Goal: Complete application form

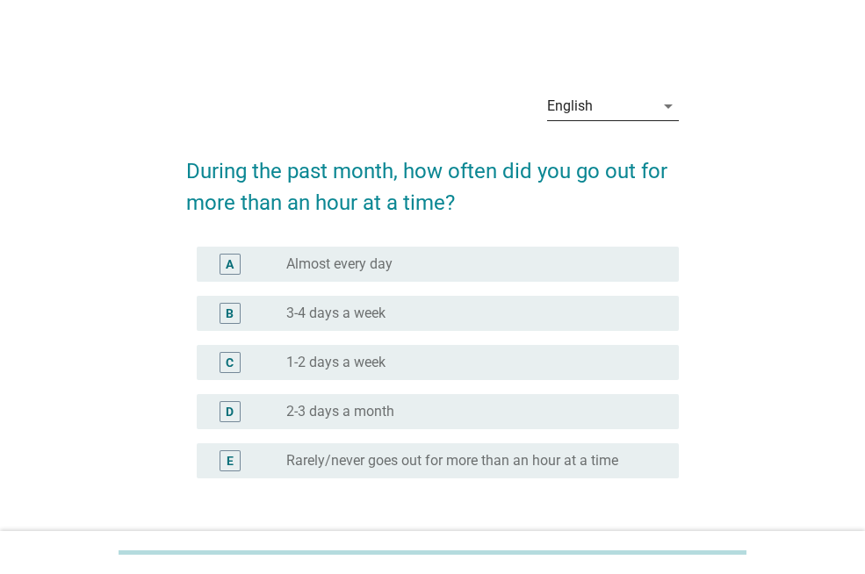
click at [668, 98] on icon "arrow_drop_down" at bounding box center [667, 106] width 21 height 21
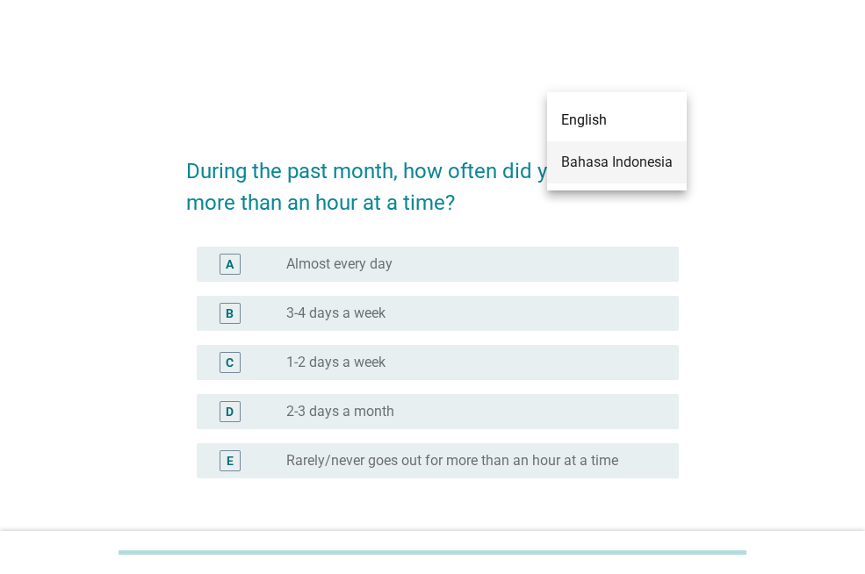
click at [587, 159] on div "Bahasa Indonesia" at bounding box center [616, 162] width 111 height 21
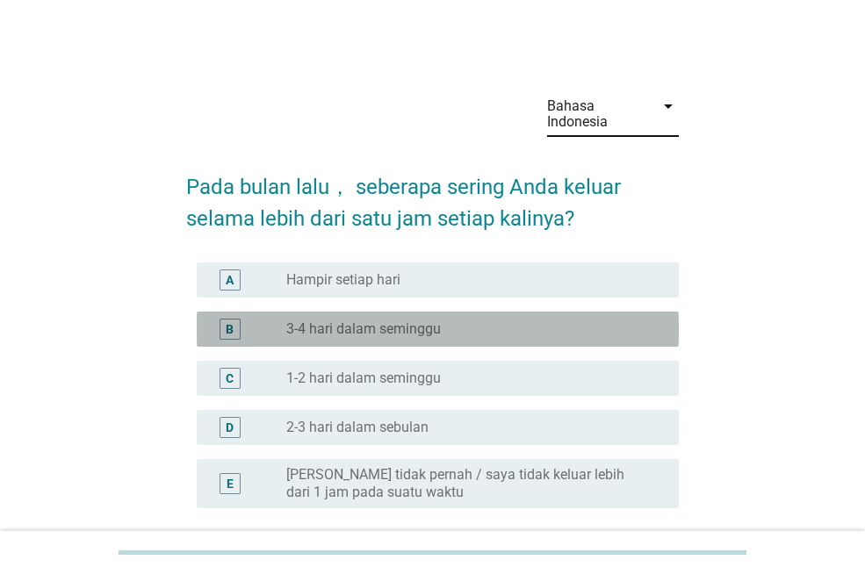
click at [332, 327] on label "3-4 hari dalam seminggu" at bounding box center [363, 329] width 154 height 18
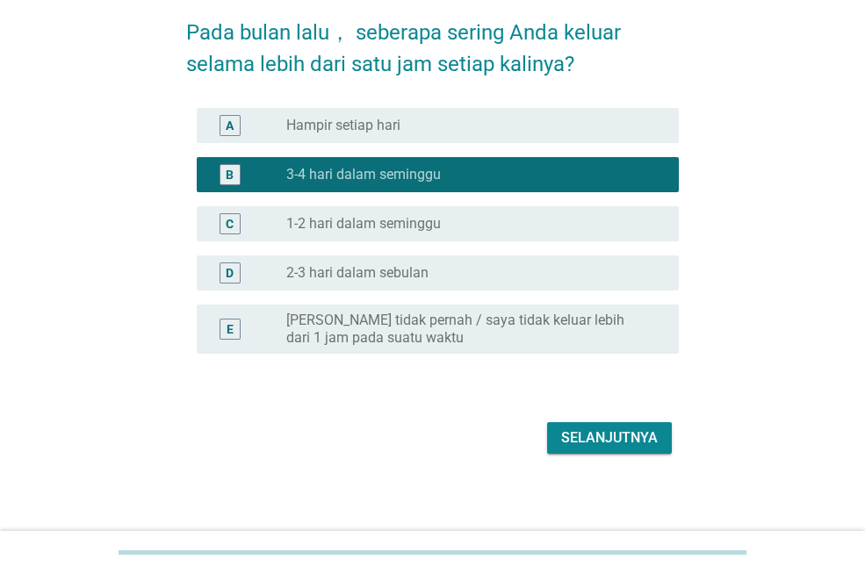
scroll to position [160, 0]
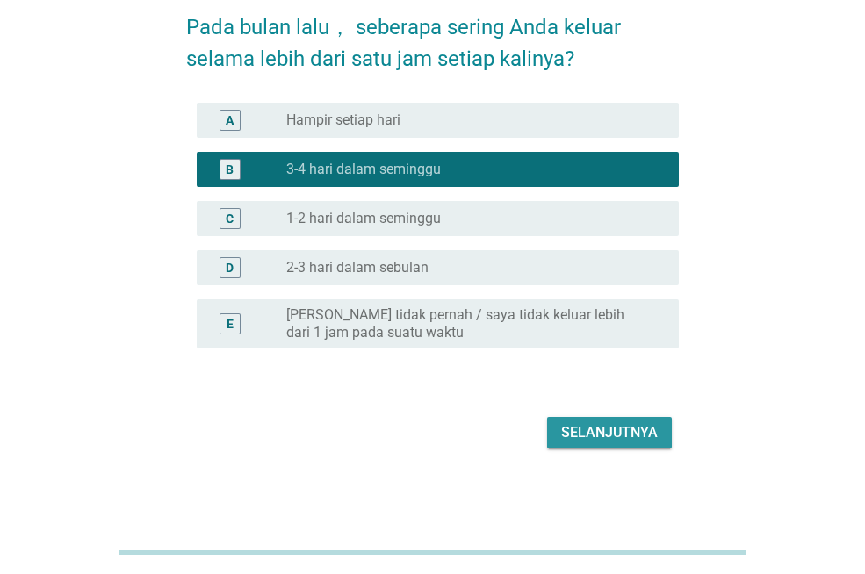
drag, startPoint x: 573, startPoint y: 439, endPoint x: 564, endPoint y: 437, distance: 9.8
click at [573, 439] on div "Selanjutnya" at bounding box center [609, 432] width 97 height 21
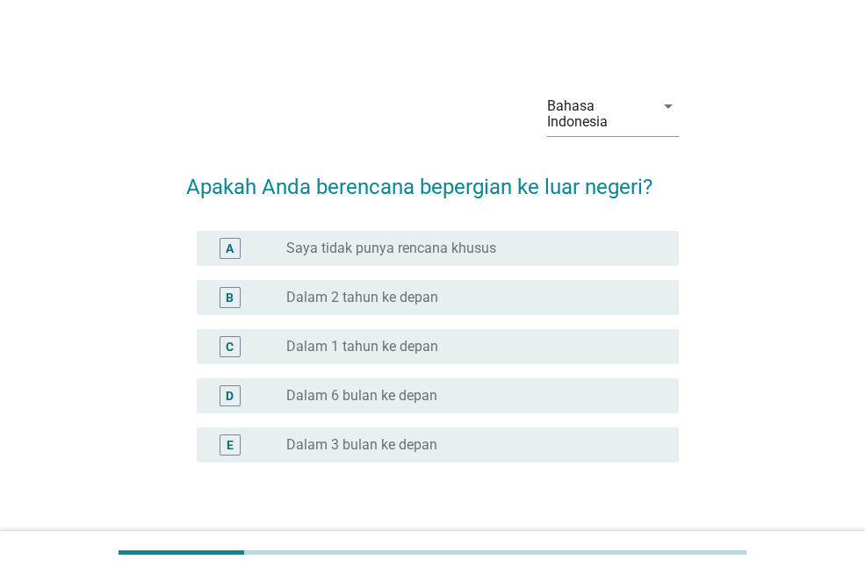
click at [381, 348] on label "Dalam 1 tahun ke depan" at bounding box center [362, 347] width 152 height 18
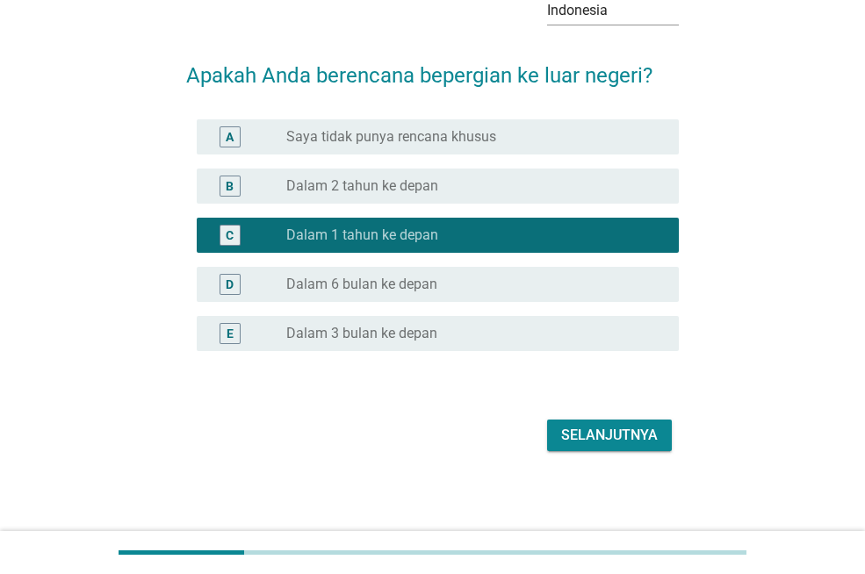
scroll to position [114, 0]
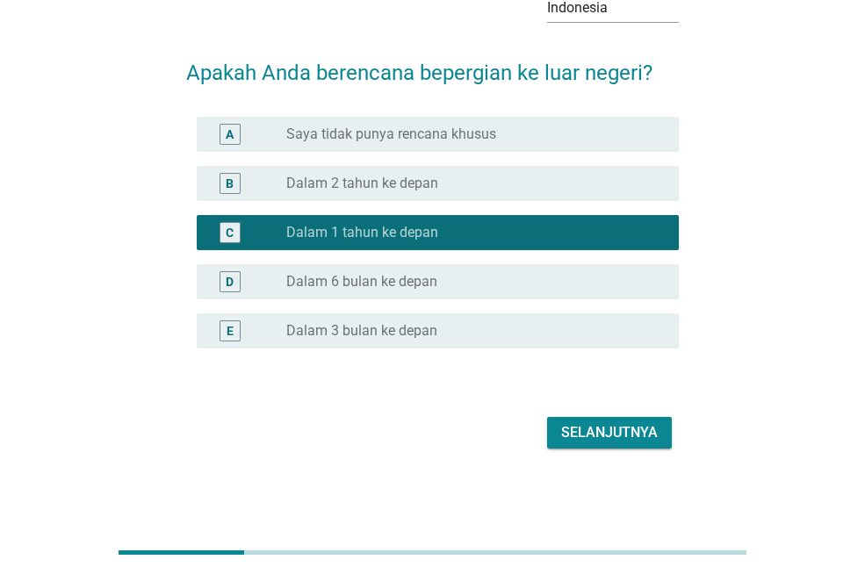
click at [588, 430] on div "Selanjutnya" at bounding box center [609, 432] width 97 height 21
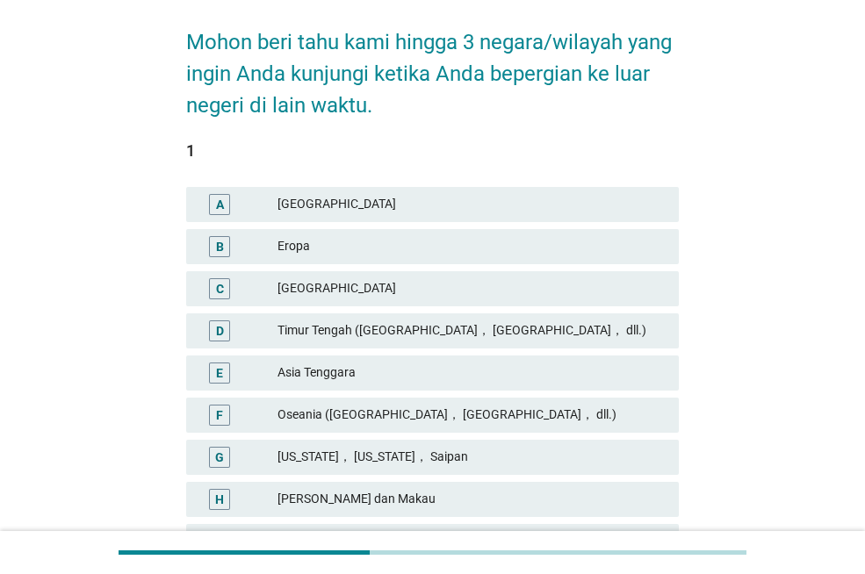
scroll to position [176, 0]
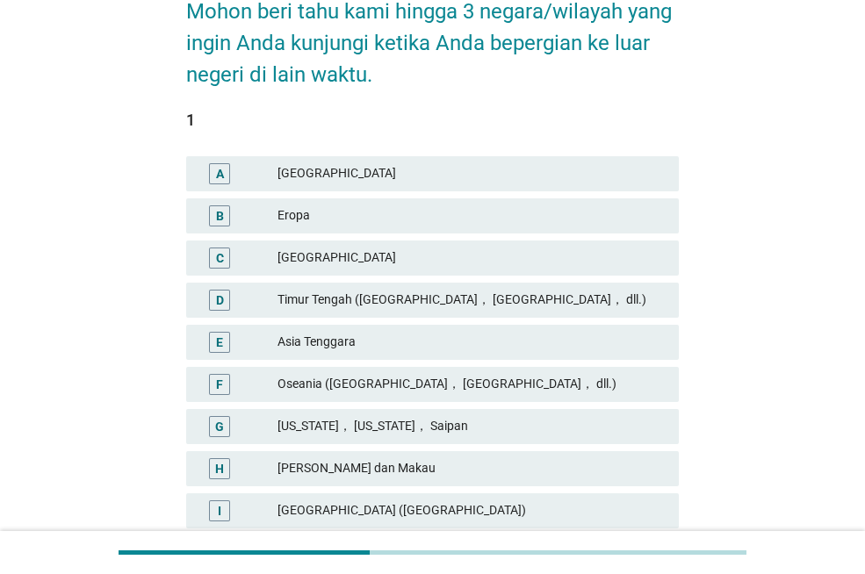
click at [451, 298] on div "Timur Tengah ([GEOGRAPHIC_DATA]， [GEOGRAPHIC_DATA]， dll.)" at bounding box center [470, 300] width 387 height 21
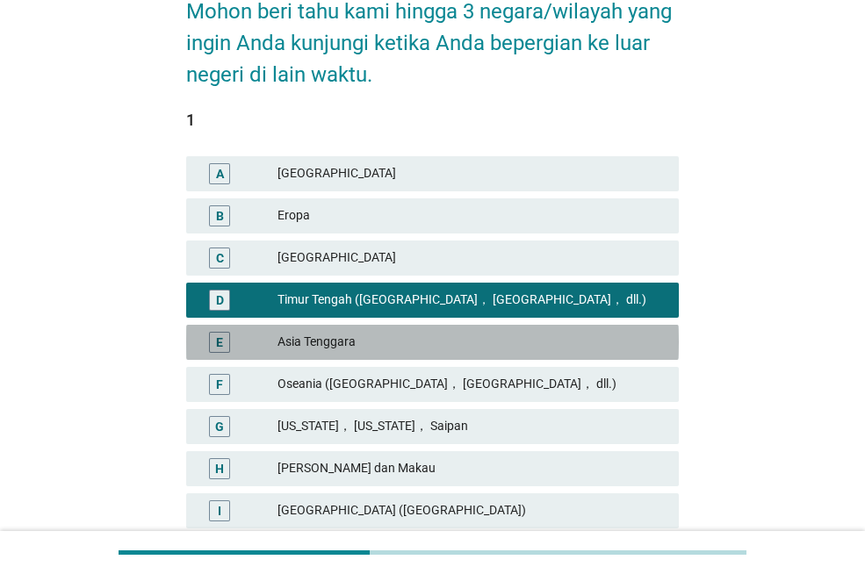
click at [392, 344] on div "Asia Tenggara" at bounding box center [470, 342] width 387 height 21
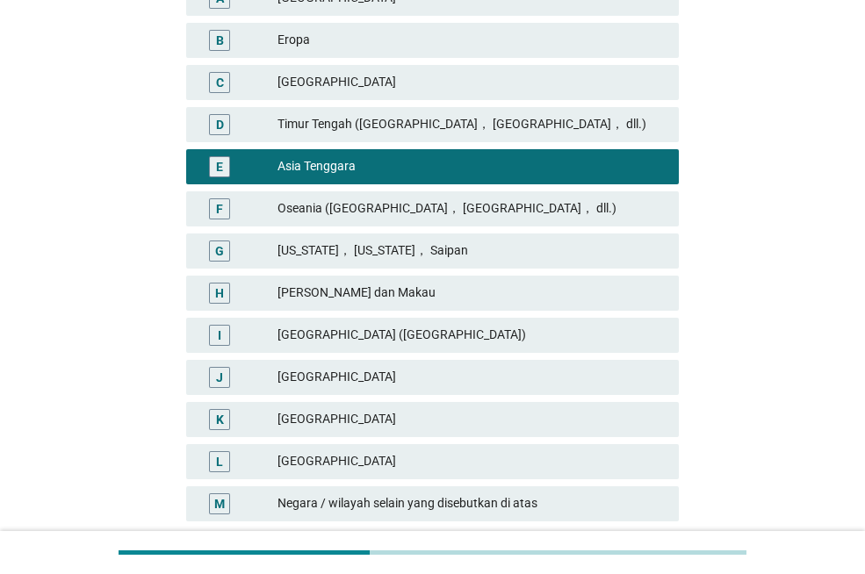
scroll to position [489, 0]
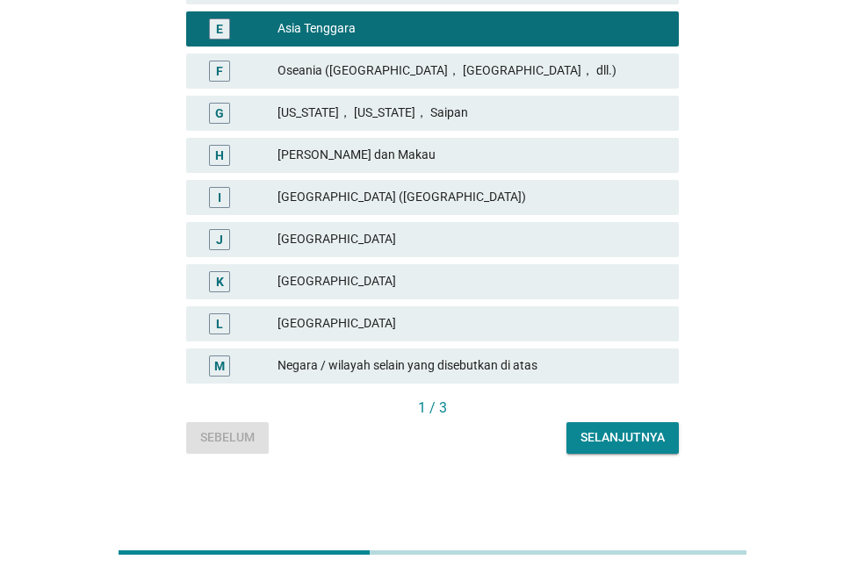
click at [620, 431] on div "Selanjutnya" at bounding box center [622, 437] width 84 height 18
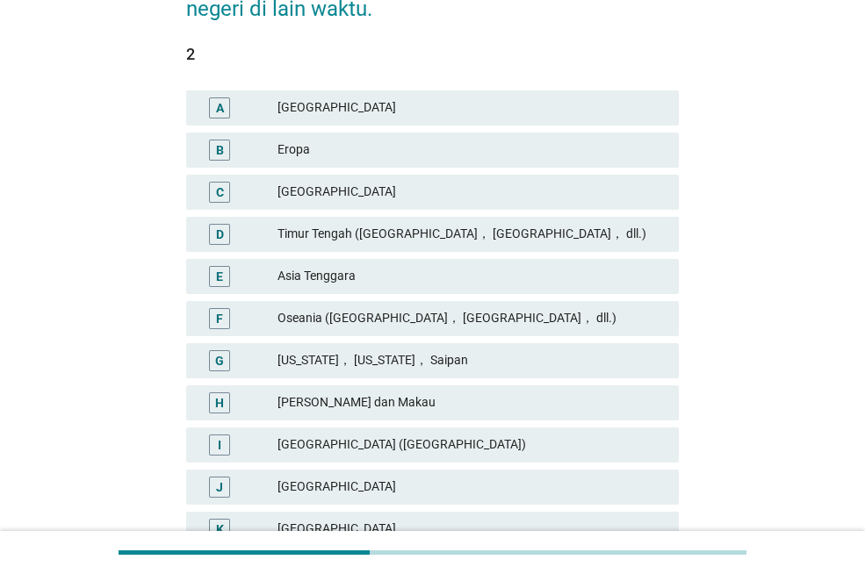
scroll to position [351, 0]
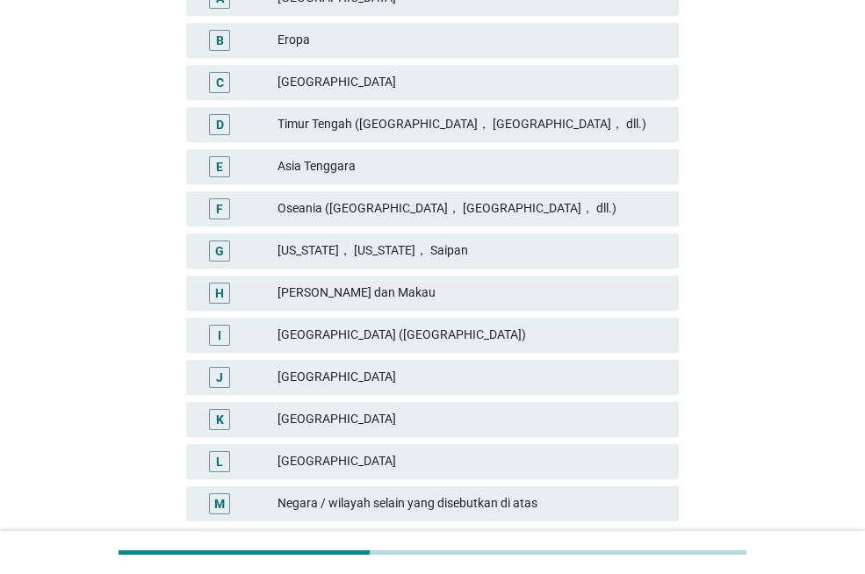
click at [452, 121] on div "Timur Tengah ([GEOGRAPHIC_DATA]， [GEOGRAPHIC_DATA]， dll.)" at bounding box center [470, 124] width 387 height 21
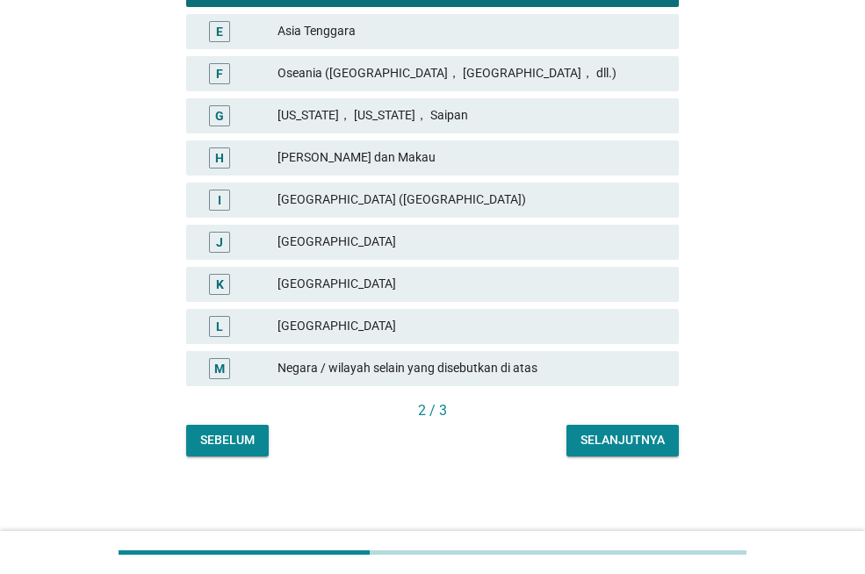
scroll to position [489, 0]
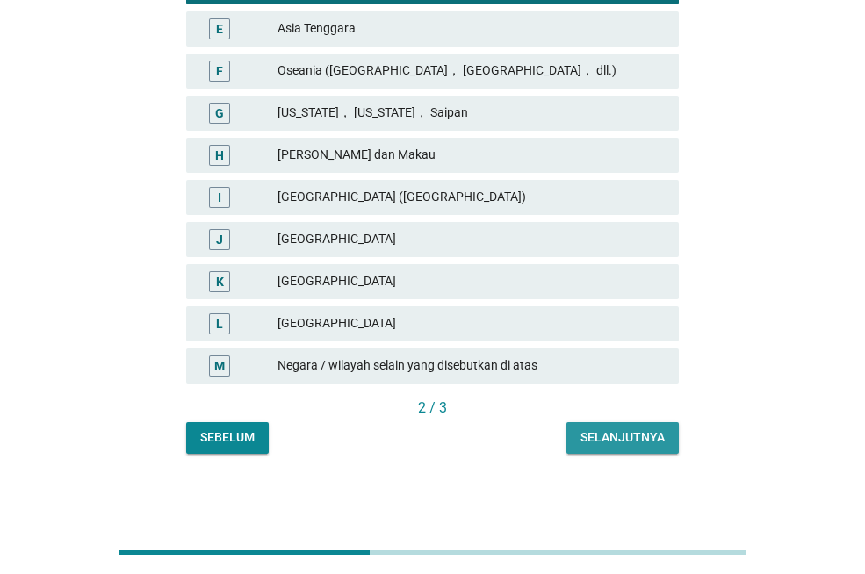
click at [623, 428] on div "Selanjutnya" at bounding box center [622, 437] width 84 height 18
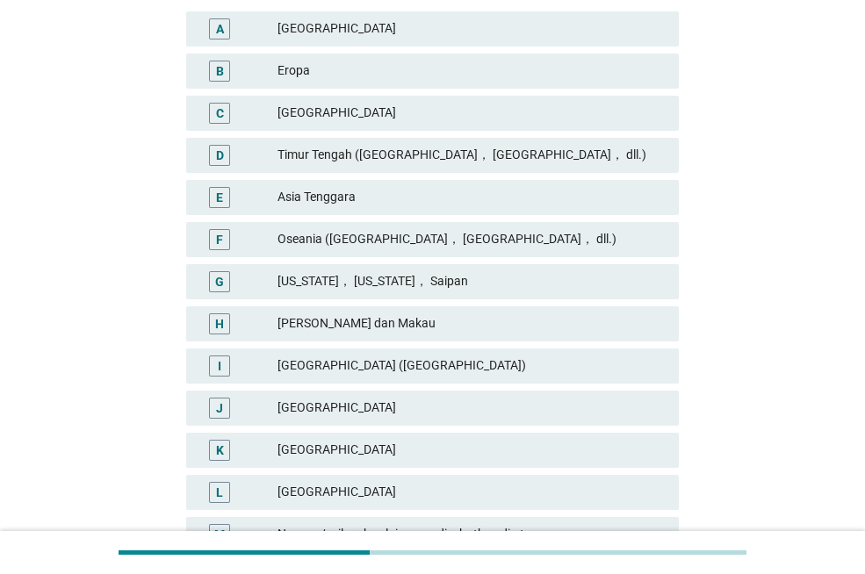
scroll to position [351, 0]
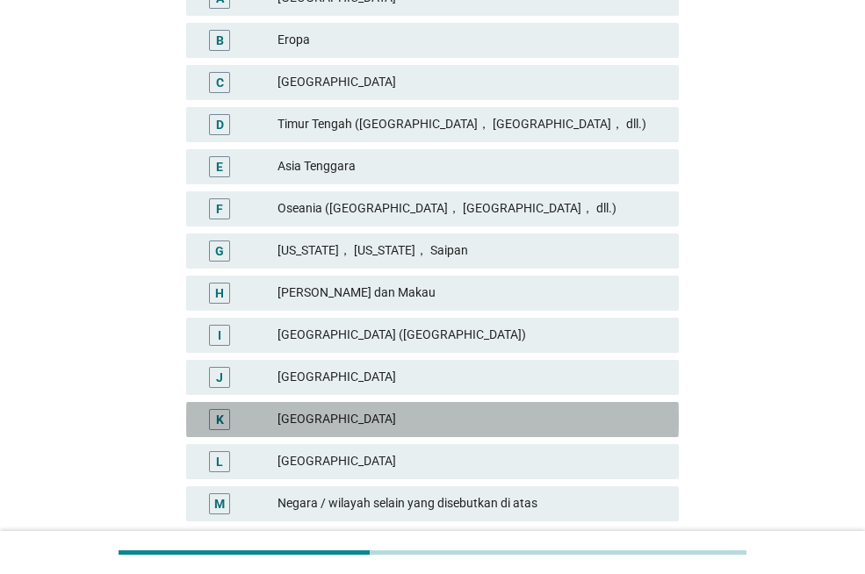
drag, startPoint x: 340, startPoint y: 428, endPoint x: 390, endPoint y: 440, distance: 51.3
click at [340, 427] on div "[GEOGRAPHIC_DATA]" at bounding box center [470, 419] width 387 height 21
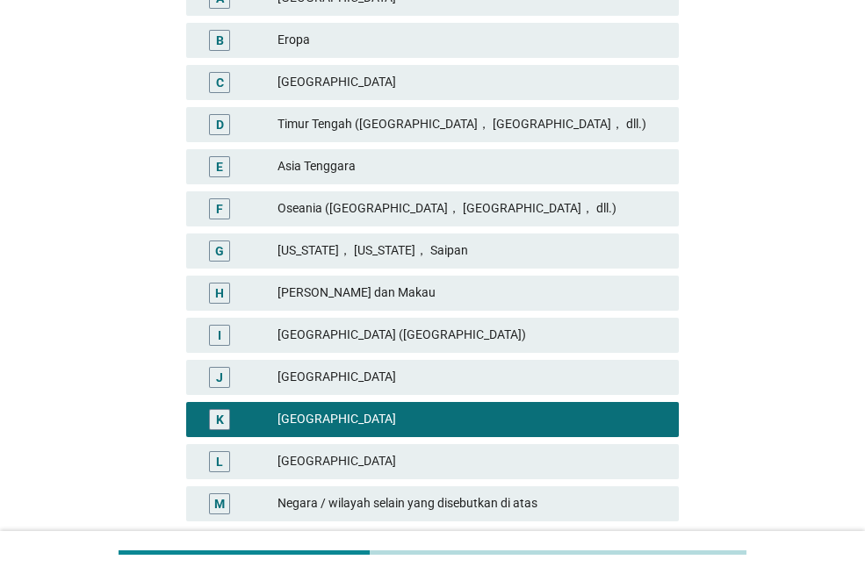
scroll to position [489, 0]
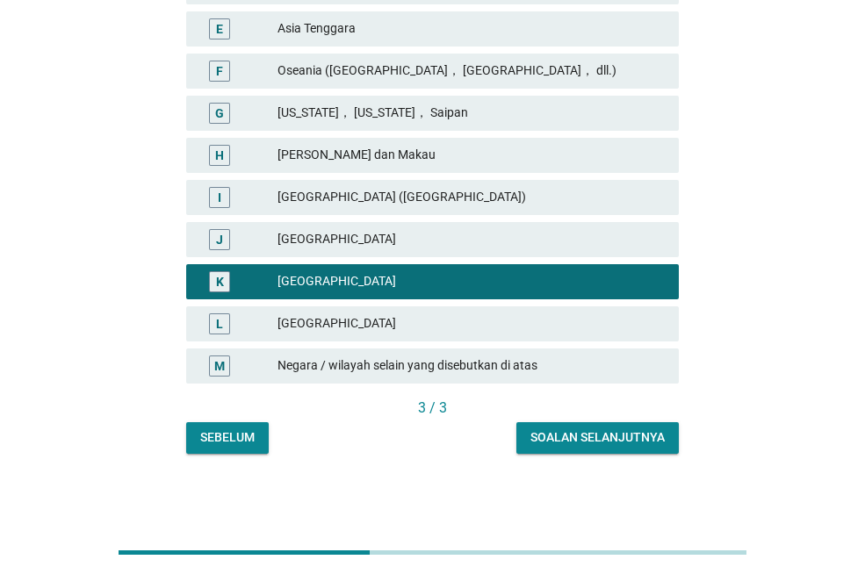
click at [614, 437] on div "Soalan selanjutnya" at bounding box center [597, 437] width 134 height 18
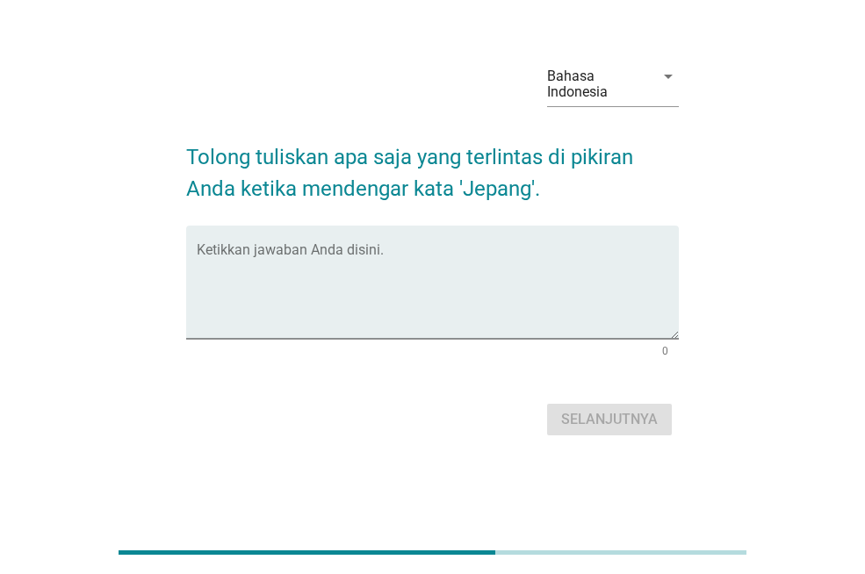
scroll to position [0, 0]
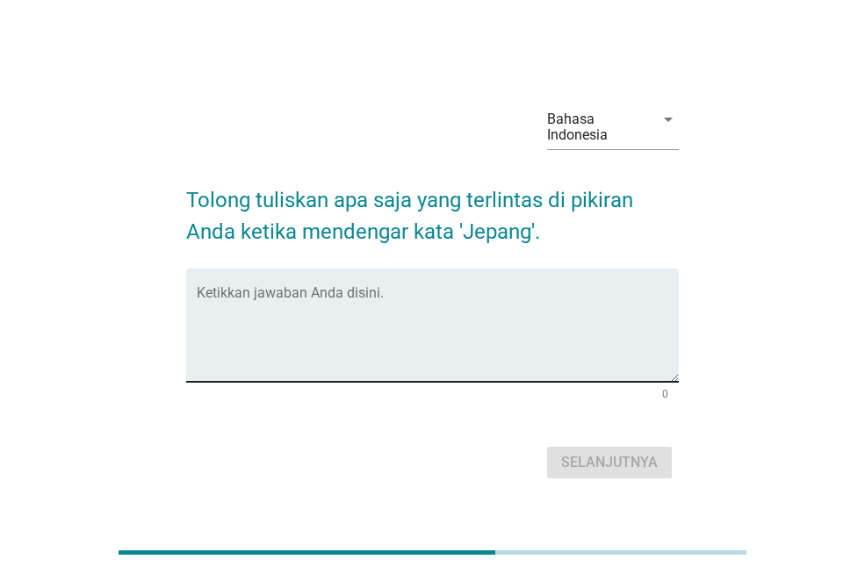
click at [314, 363] on textarea "Ketikkan jawaban Anda disini." at bounding box center [438, 336] width 482 height 92
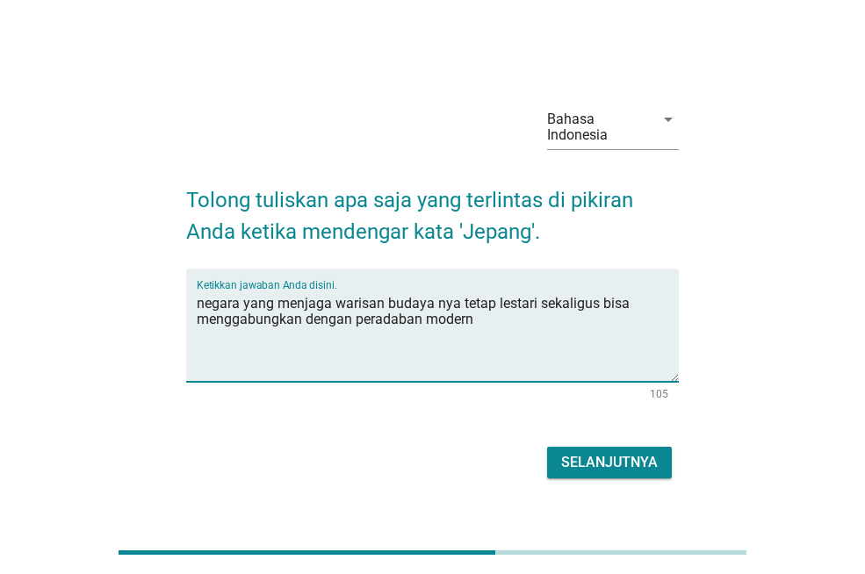
type textarea "negara yang menjaga warisan budaya nya tetap lestari sekaligus bisa menggabungk…"
click at [594, 464] on div "Selanjutnya" at bounding box center [609, 462] width 97 height 21
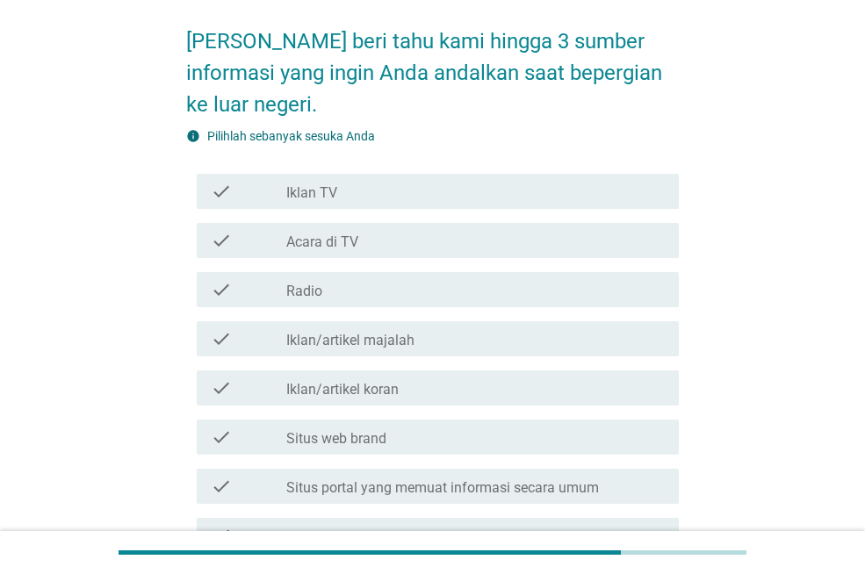
scroll to position [176, 0]
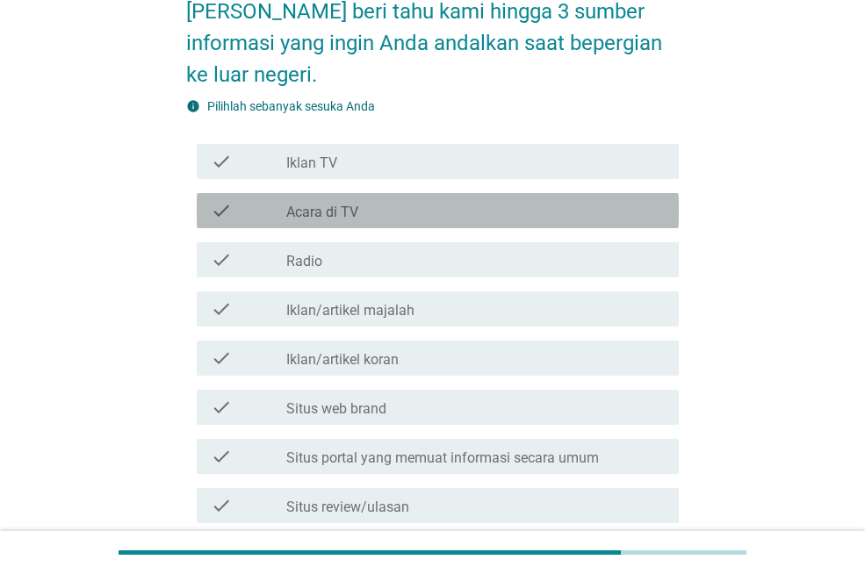
click at [381, 213] on div "check_box_outline_blank Acara di TV" at bounding box center [475, 210] width 378 height 21
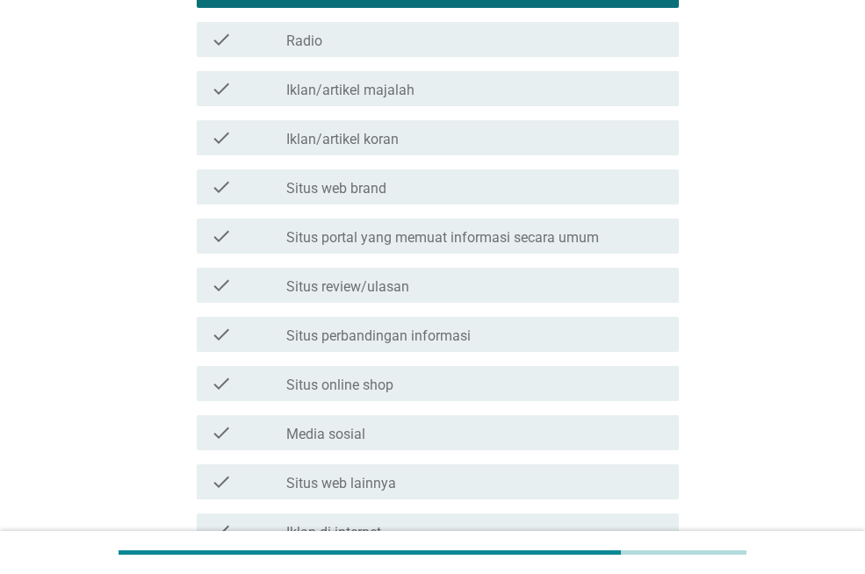
scroll to position [351, 0]
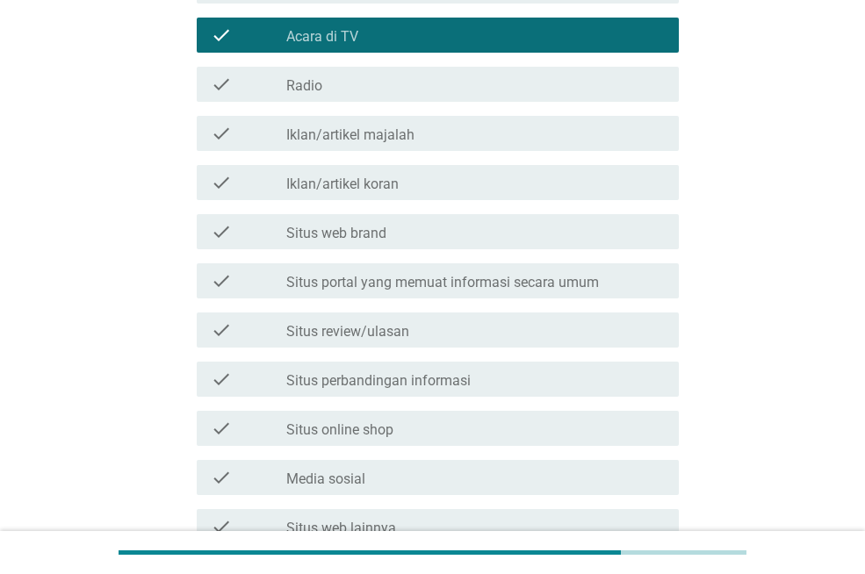
click at [404, 275] on label "Situs portal yang memuat informasi secara umum" at bounding box center [442, 283] width 312 height 18
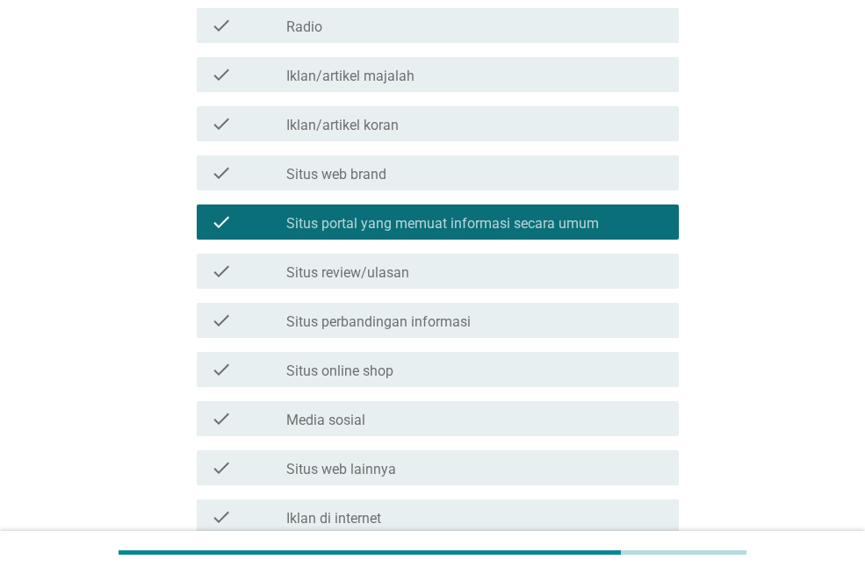
scroll to position [439, 0]
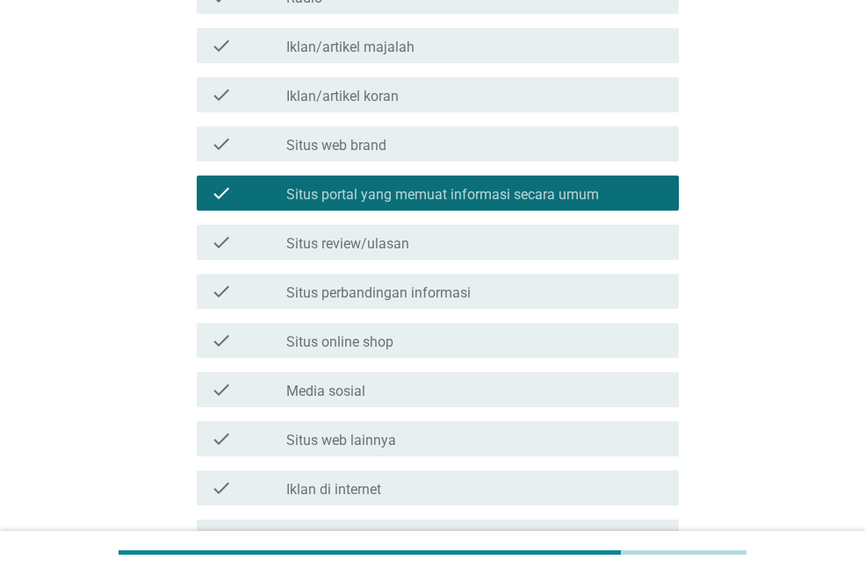
click at [361, 484] on label "Iklan di internet" at bounding box center [333, 490] width 95 height 18
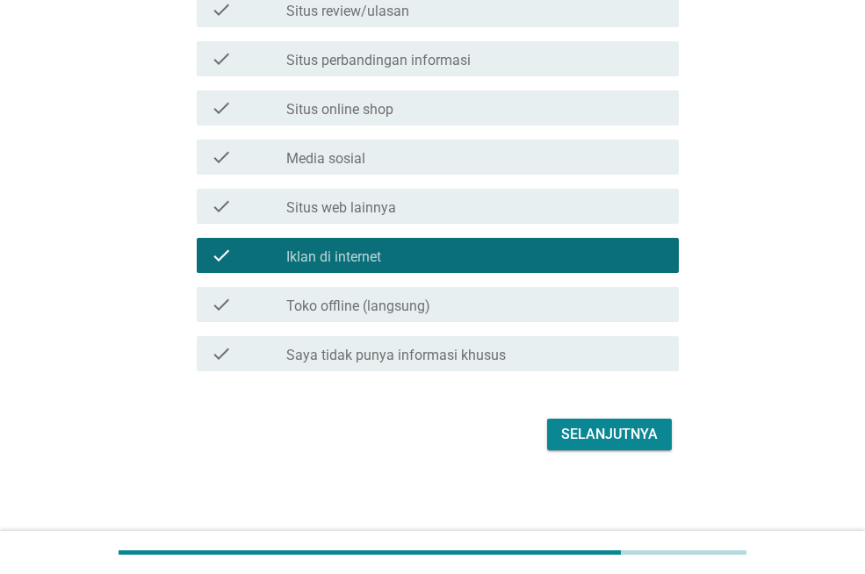
scroll to position [673, 0]
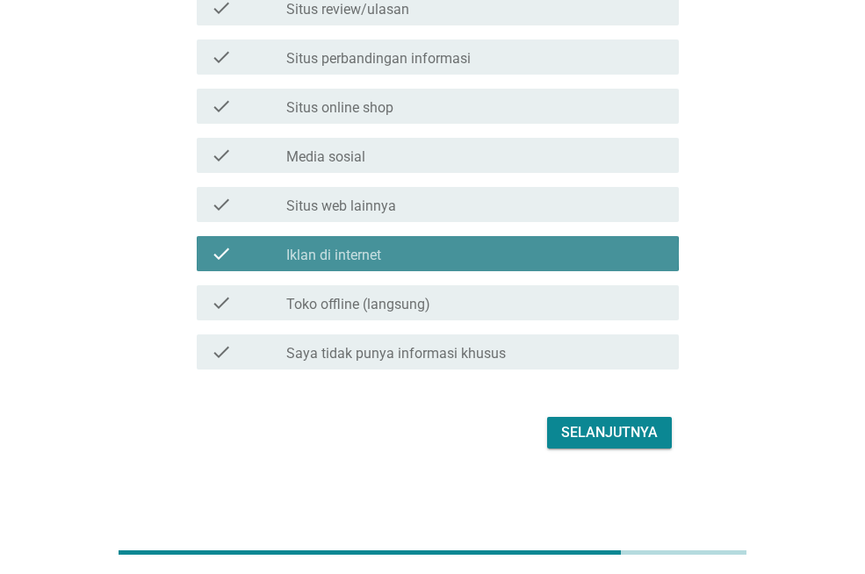
click at [415, 262] on div "check_box Iklan di internet" at bounding box center [475, 253] width 378 height 21
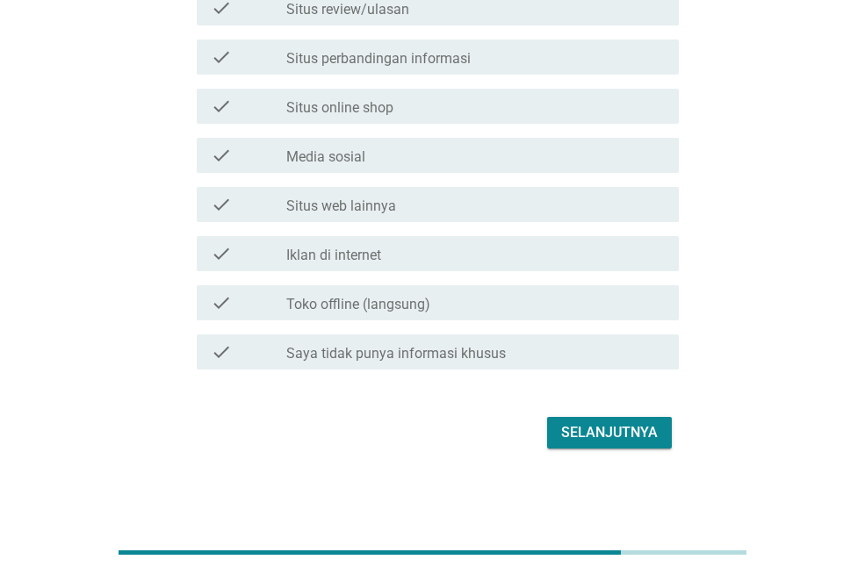
click at [583, 425] on div "Selanjutnya" at bounding box center [609, 432] width 97 height 21
